Goal: Find specific page/section: Find specific page/section

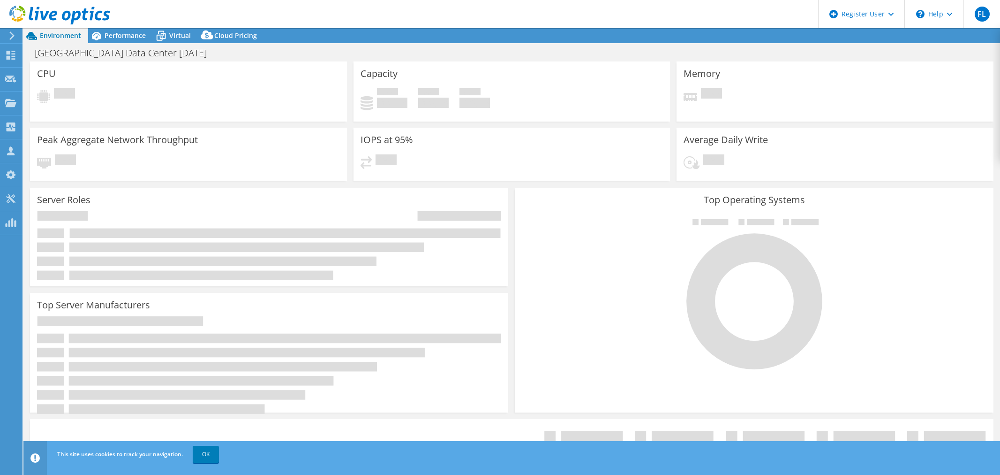
select select "USD"
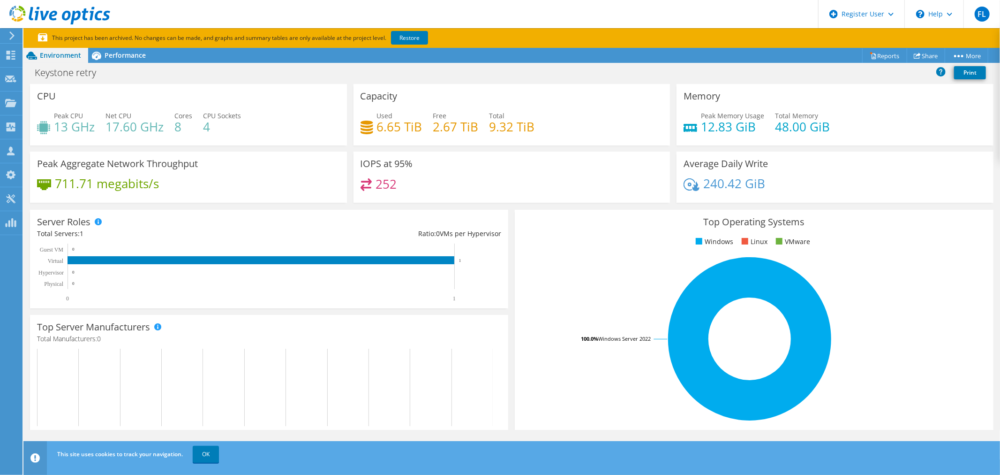
scroll to position [156, 0]
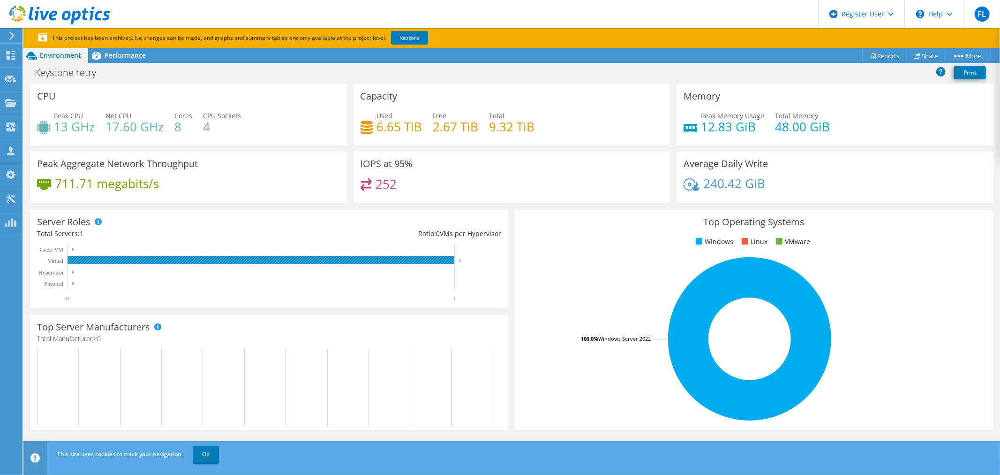
click at [255, 262] on rect at bounding box center [261, 260] width 387 height 8
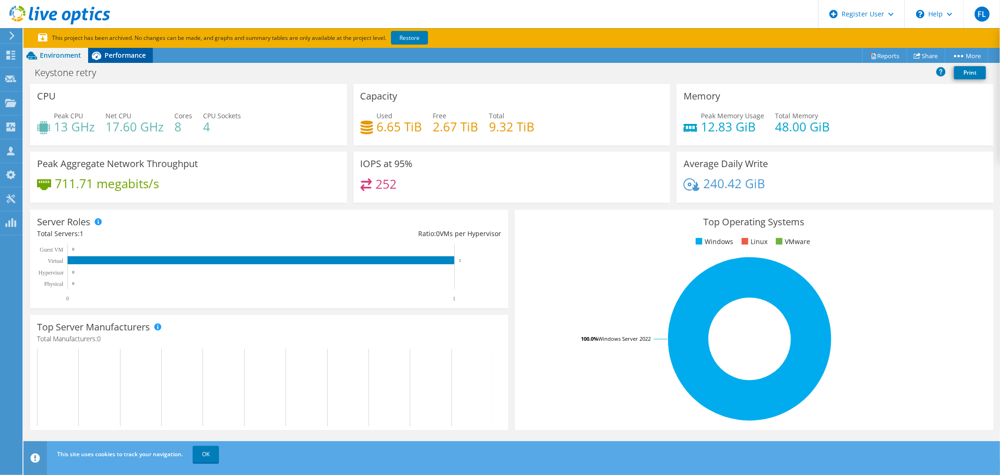
click at [134, 57] on span "Performance" at bounding box center [125, 55] width 41 height 9
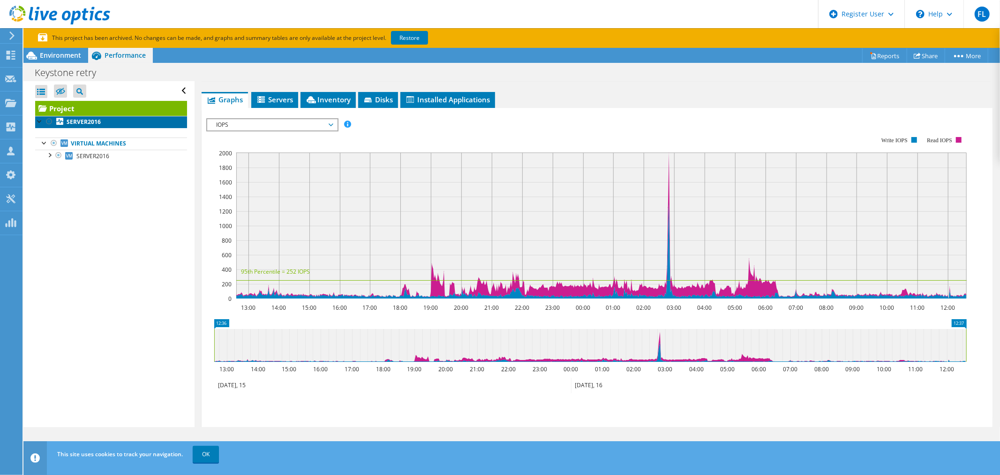
click at [108, 125] on link "SERVER2016" at bounding box center [111, 122] width 152 height 12
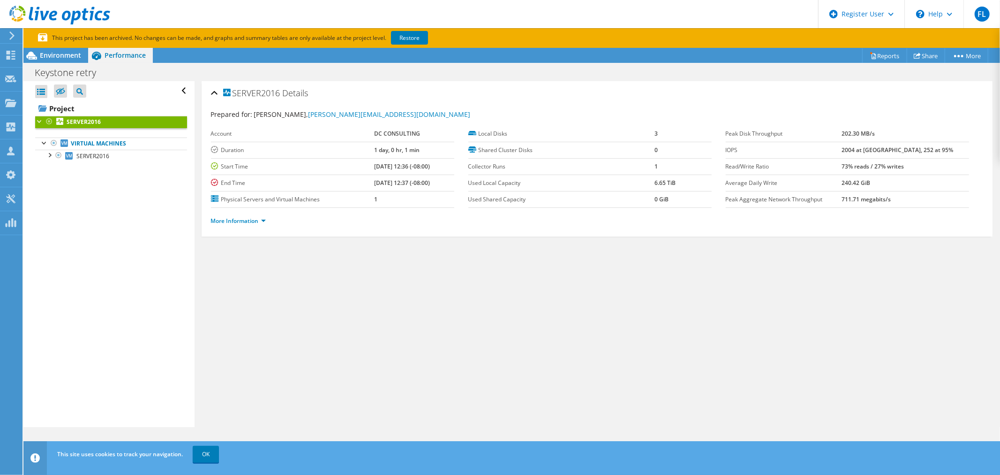
scroll to position [0, 0]
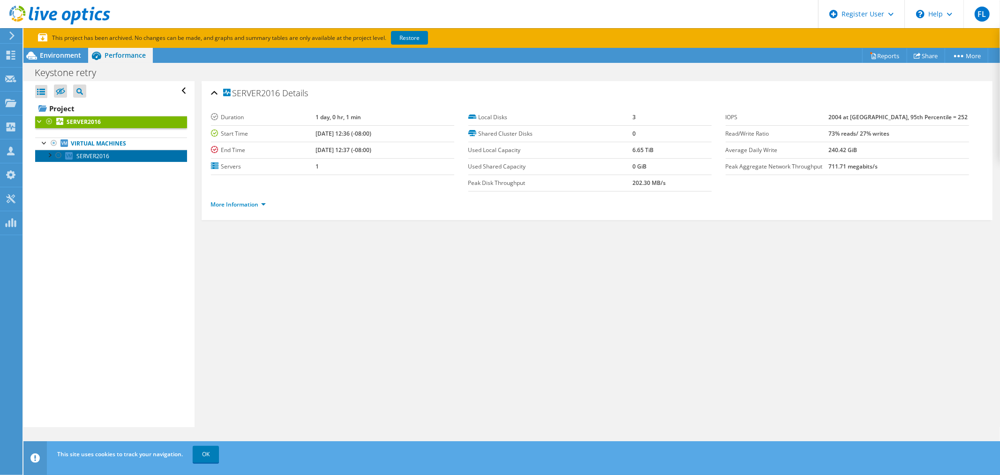
click at [85, 152] on span "SERVER2016" at bounding box center [92, 156] width 33 height 8
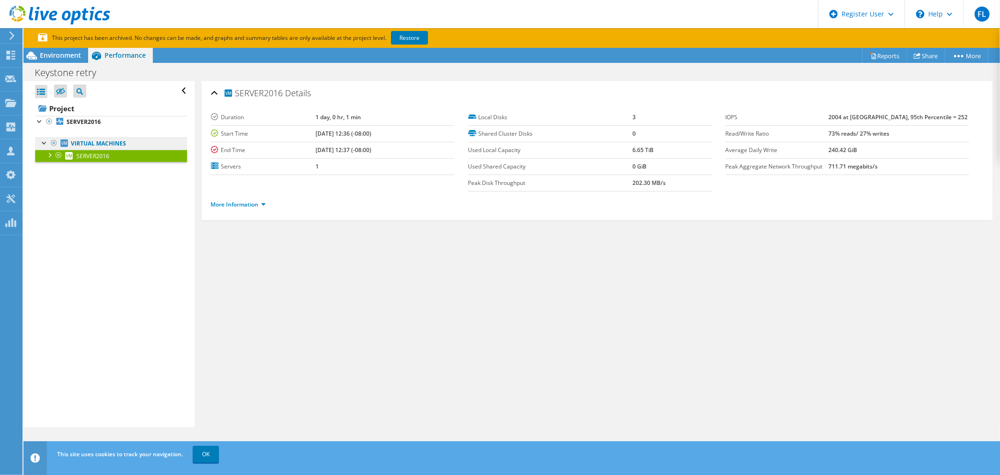
click at [90, 143] on link "Virtual Machines" at bounding box center [111, 143] width 152 height 12
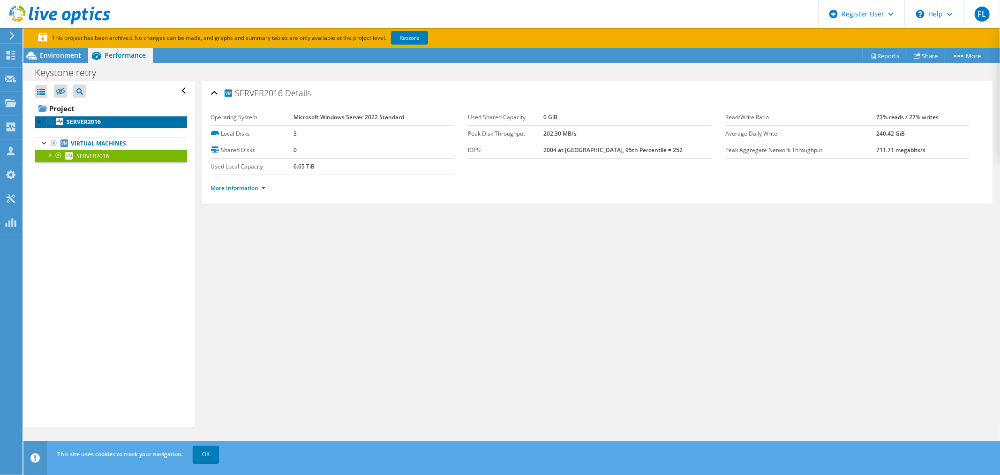
click at [89, 120] on b "SERVER2016" at bounding box center [84, 122] width 34 height 8
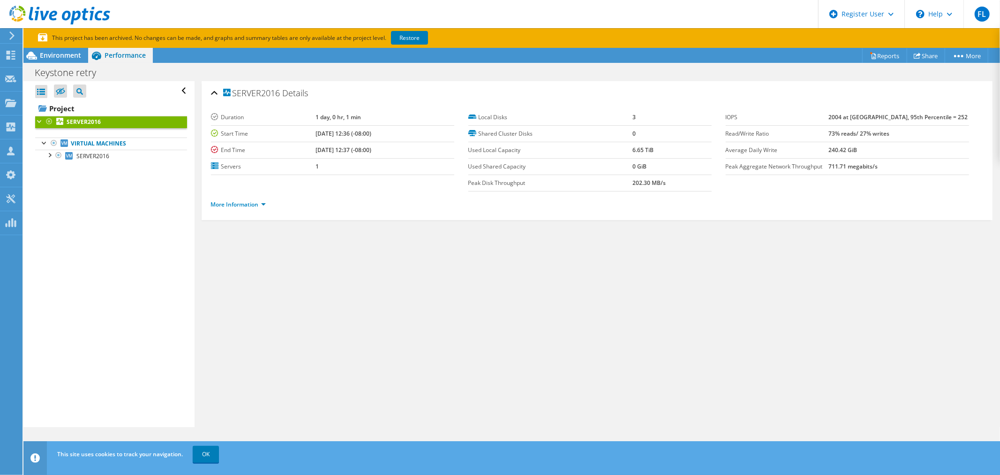
click at [177, 92] on div "Open All Close All Hide Excluded Nodes Project Tree Filter" at bounding box center [111, 91] width 152 height 20
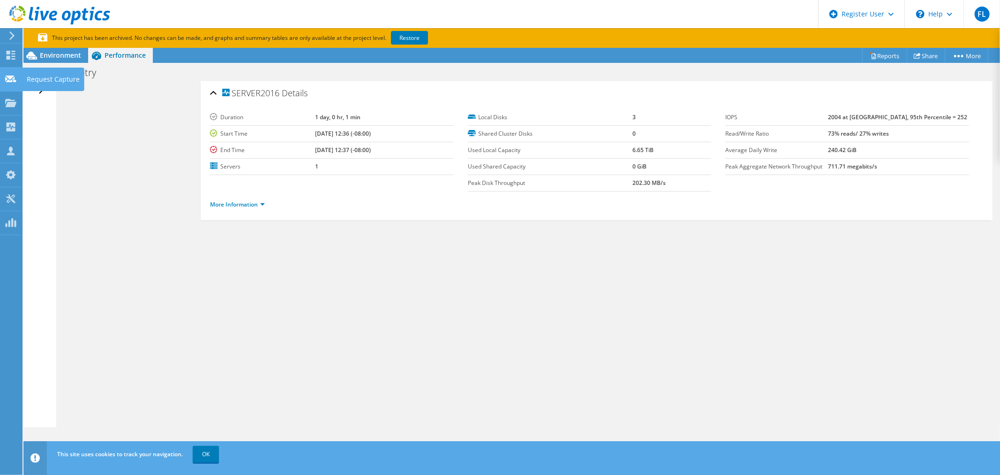
click at [39, 91] on div "Request Capture" at bounding box center [53, 79] width 62 height 23
